Goal: Obtain resource: Obtain resource

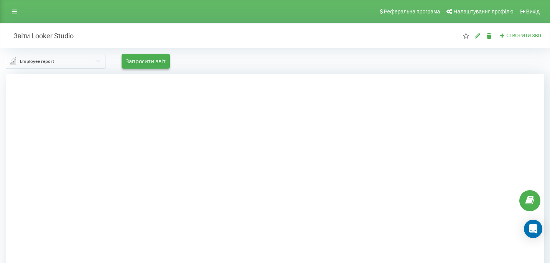
click at [271, 66] on div "Employee report Employee report Employee report (by day) Outgoing report Incomi…" at bounding box center [275, 61] width 539 height 15
click at [219, 43] on div "Звіти Looker Studio Створити звіт" at bounding box center [275, 35] width 550 height 25
click at [212, 51] on div "Employee report Employee report Employee report (by day) Outgoing report Incomi…" at bounding box center [275, 61] width 550 height 26
click at [56, 174] on div at bounding box center [275, 205] width 539 height 263
click at [214, 69] on div "Employee report Employee report Employee report (by day) Outgoing report Incomi…" at bounding box center [275, 61] width 550 height 26
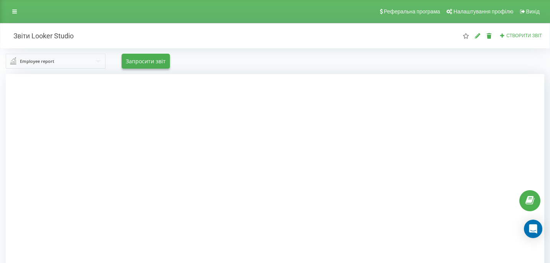
click at [268, 63] on div "Employee report Employee report Employee report (by day) Outgoing report Incomi…" at bounding box center [275, 61] width 539 height 15
click at [270, 53] on div "Employee report Employee report Employee report (by day) Outgoing report Incomi…" at bounding box center [275, 61] width 550 height 26
click at [220, 61] on div "Employee report Employee report Employee report (by day) Outgoing report Incomi…" at bounding box center [275, 61] width 539 height 15
click at [69, 117] on div at bounding box center [275, 205] width 539 height 263
click at [73, 178] on div at bounding box center [275, 205] width 539 height 263
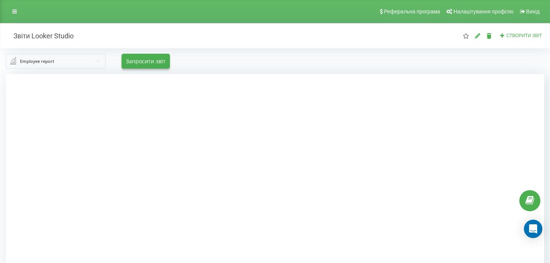
click at [40, 123] on div at bounding box center [275, 205] width 539 height 263
click at [54, 87] on div at bounding box center [275, 205] width 539 height 263
click at [64, 67] on input "text" at bounding box center [56, 61] width 99 height 14
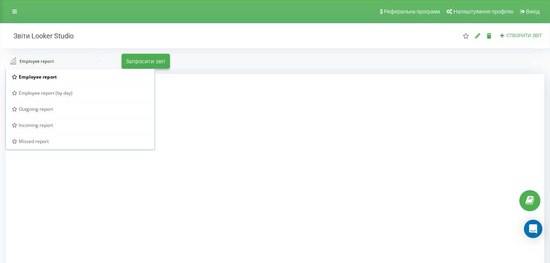
click at [47, 181] on div at bounding box center [275, 205] width 539 height 263
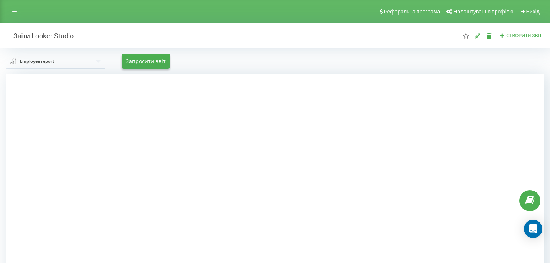
click at [51, 163] on div at bounding box center [275, 205] width 539 height 263
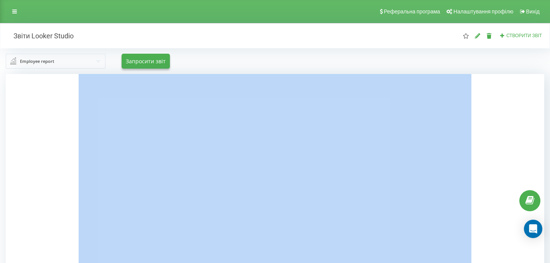
click at [51, 163] on div at bounding box center [275, 205] width 539 height 263
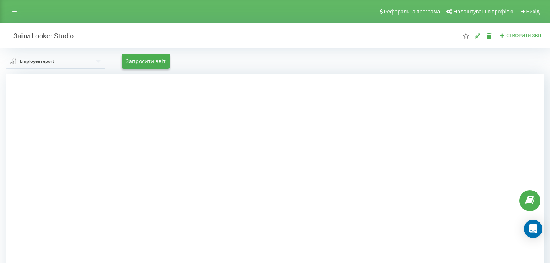
click at [231, 51] on div "Employee report Employee report Employee report (by day) Outgoing report Incomi…" at bounding box center [275, 61] width 550 height 26
click at [149, 67] on button "Запросити звіт" at bounding box center [146, 61] width 48 height 15
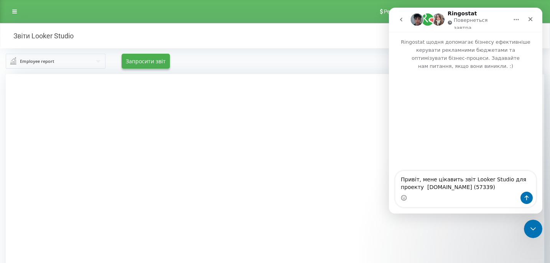
click at [221, 57] on div "Employee report Employee report Employee report (by day) Outgoing report Incomi…" at bounding box center [275, 61] width 539 height 15
click at [532, 17] on icon "Закрити" at bounding box center [531, 19] width 6 height 6
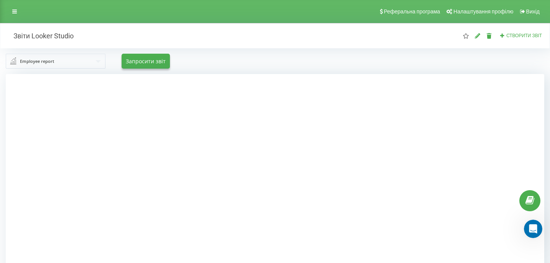
click at [36, 65] on div "Employee report" at bounding box center [37, 61] width 34 height 8
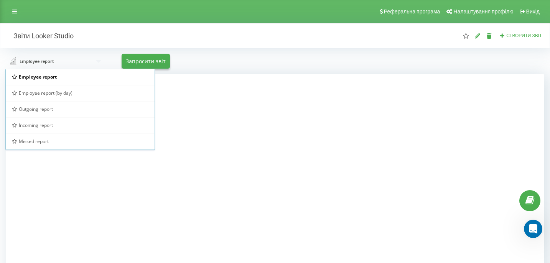
click at [44, 163] on div at bounding box center [275, 205] width 539 height 263
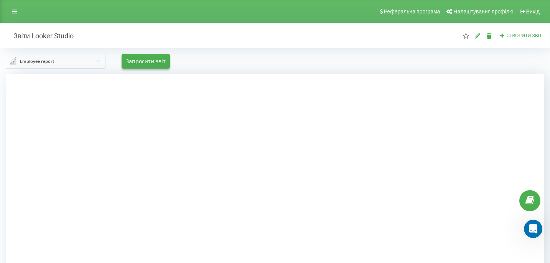
click at [298, 65] on div "Employee report Employee report Employee report (by day) Outgoing report Incomi…" at bounding box center [275, 61] width 539 height 15
